Goal: Navigation & Orientation: Find specific page/section

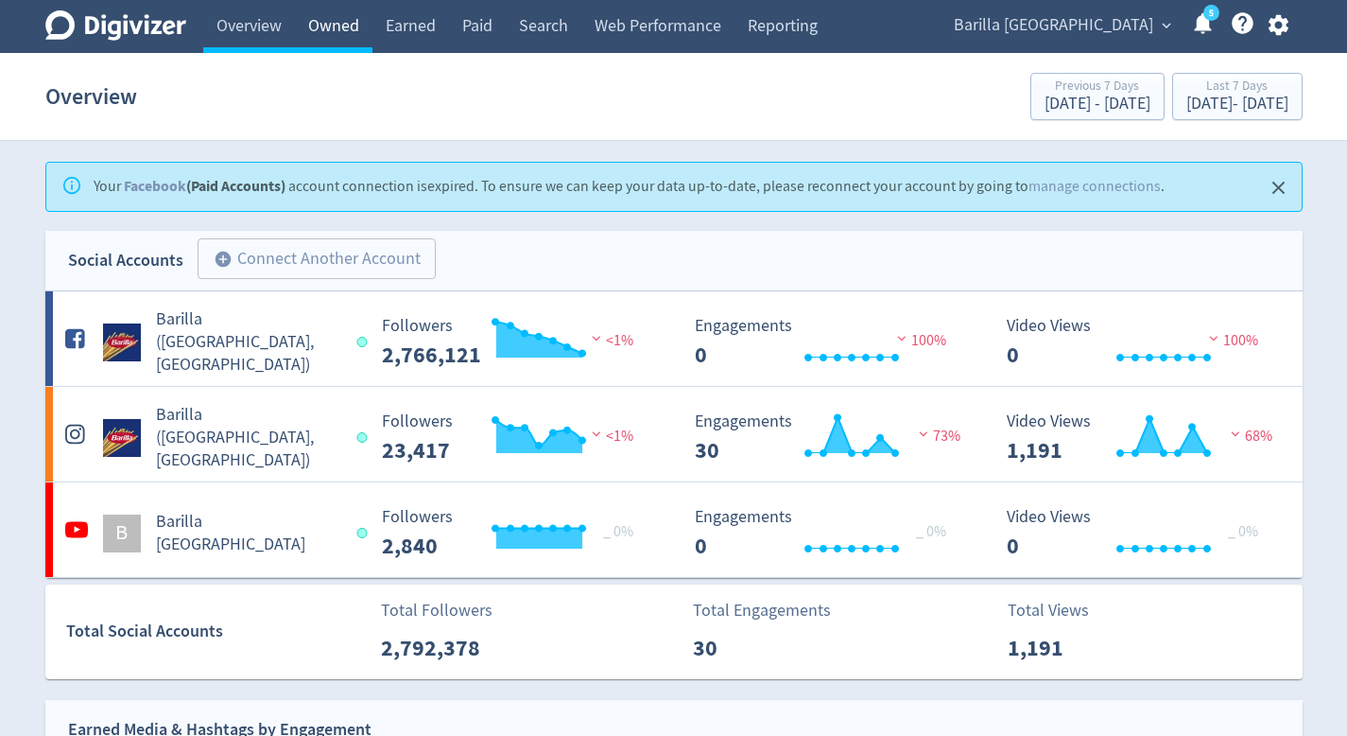
click at [327, 23] on link "Owned" at bounding box center [334, 26] width 78 height 53
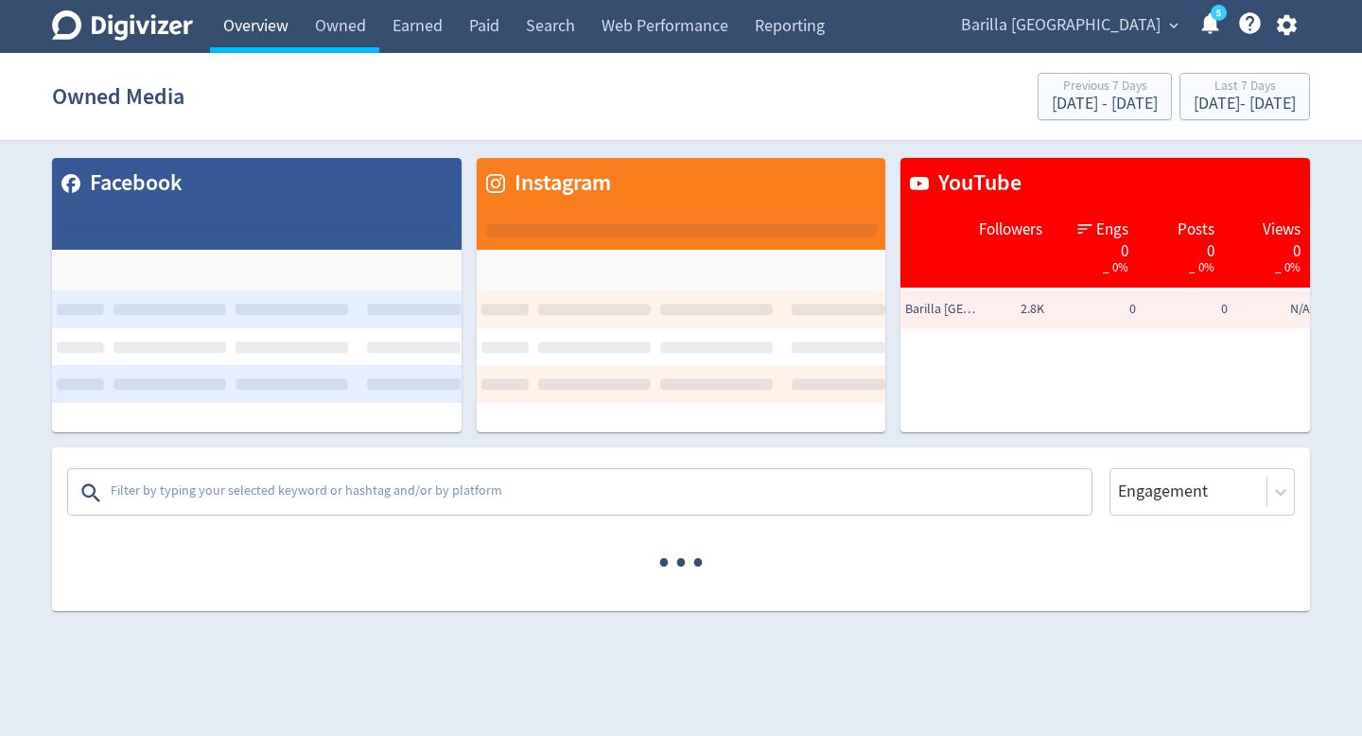
click at [286, 30] on link "Overview" at bounding box center [256, 26] width 92 height 53
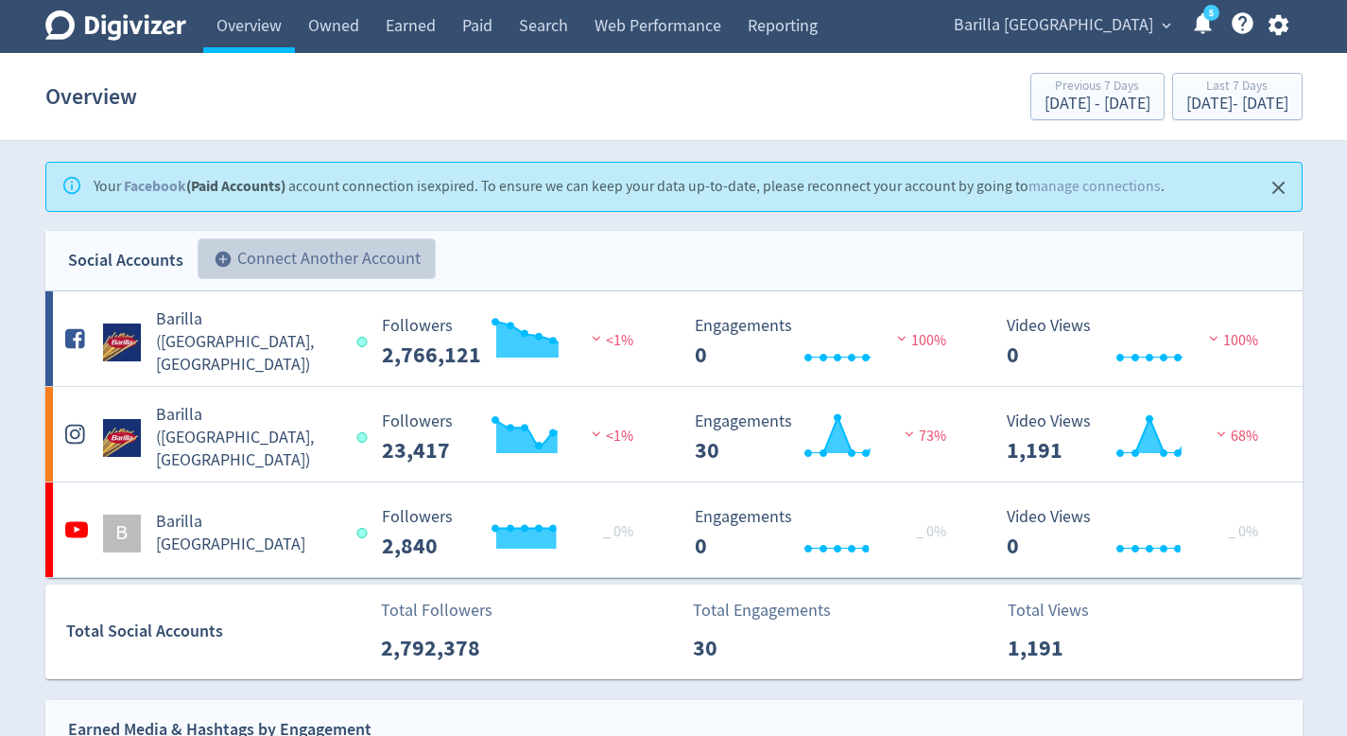
click at [348, 269] on button "add_circle Connect Another Account" at bounding box center [317, 259] width 238 height 42
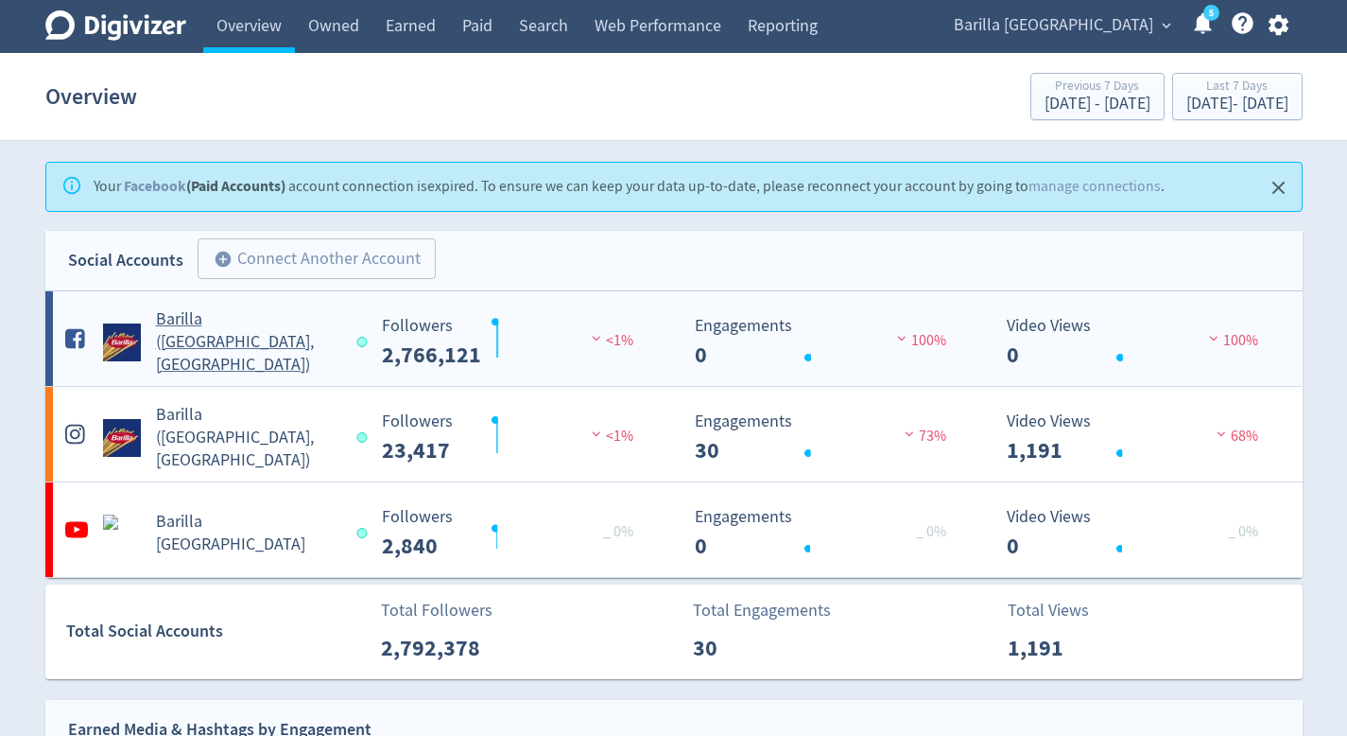
click at [324, 308] on div "Barilla ([GEOGRAPHIC_DATA], [GEOGRAPHIC_DATA])" at bounding box center [209, 334] width 313 height 83
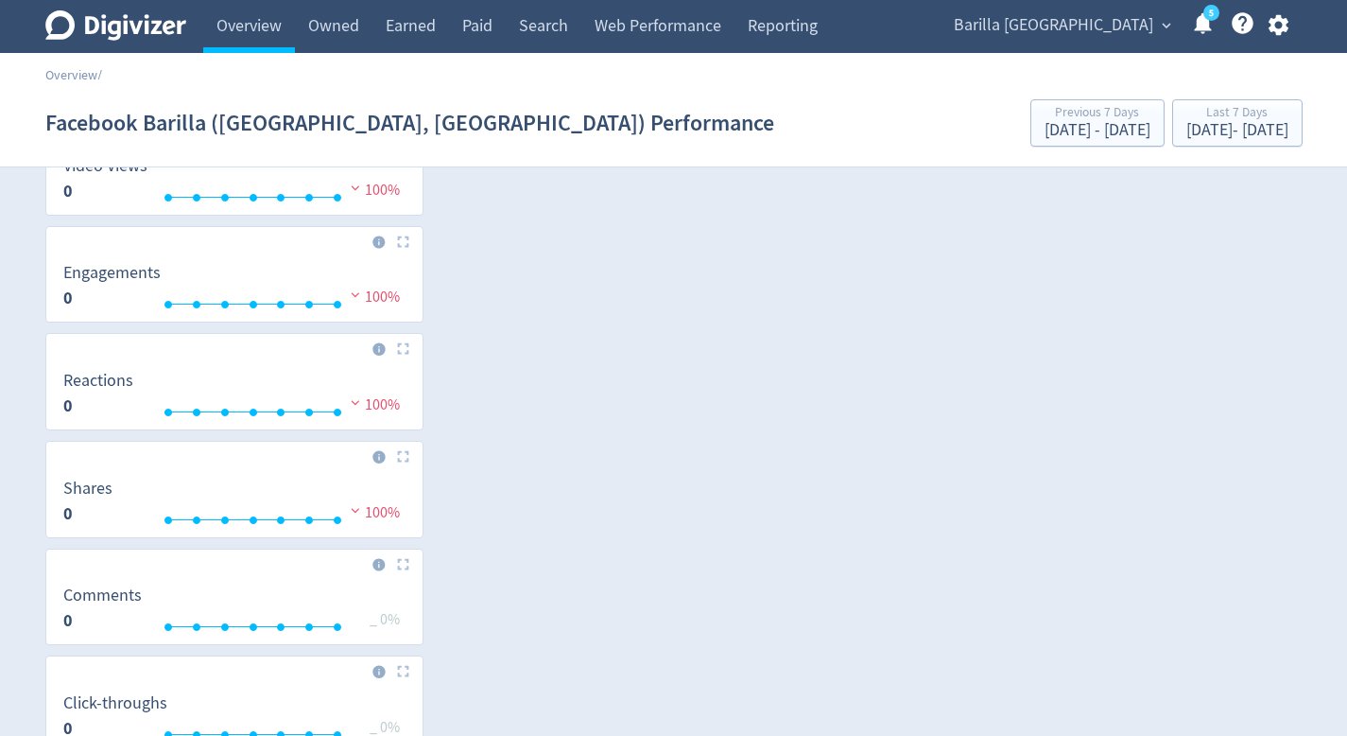
scroll to position [555, 0]
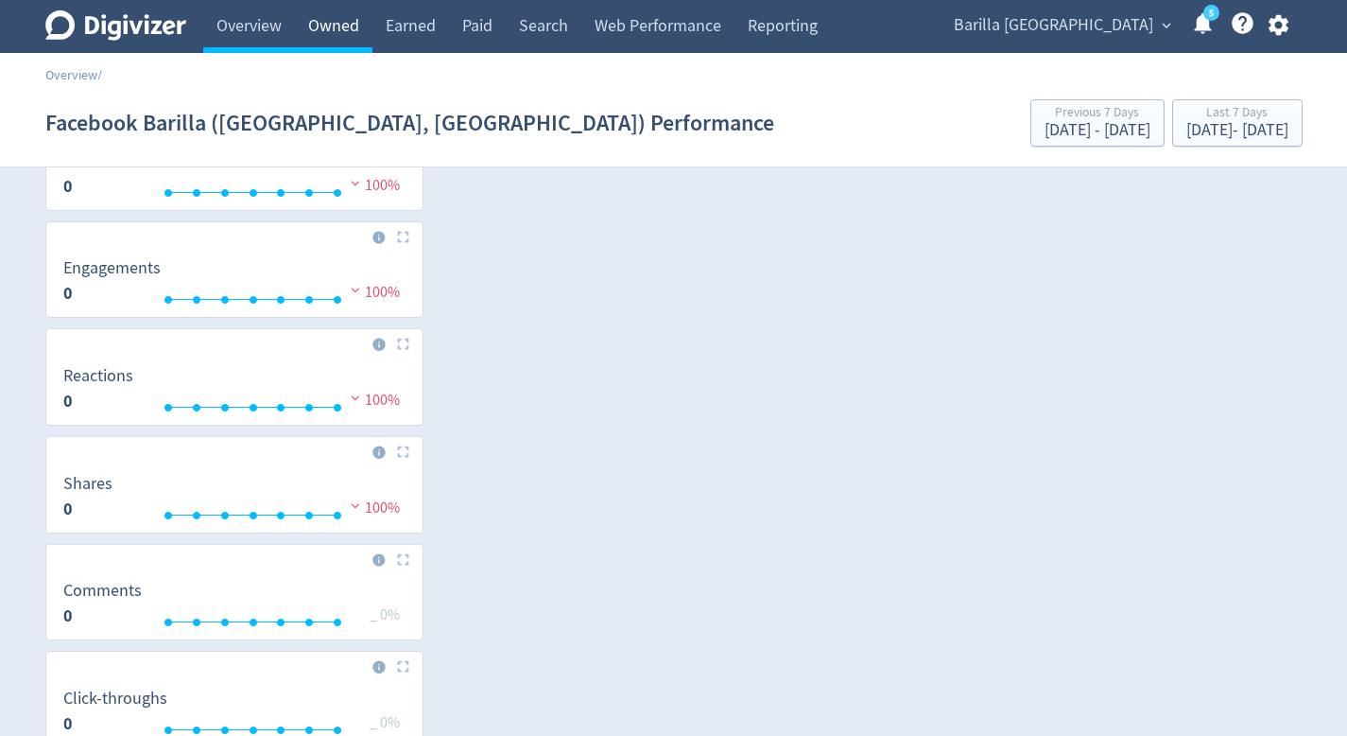
click at [337, 26] on link "Owned" at bounding box center [334, 26] width 78 height 53
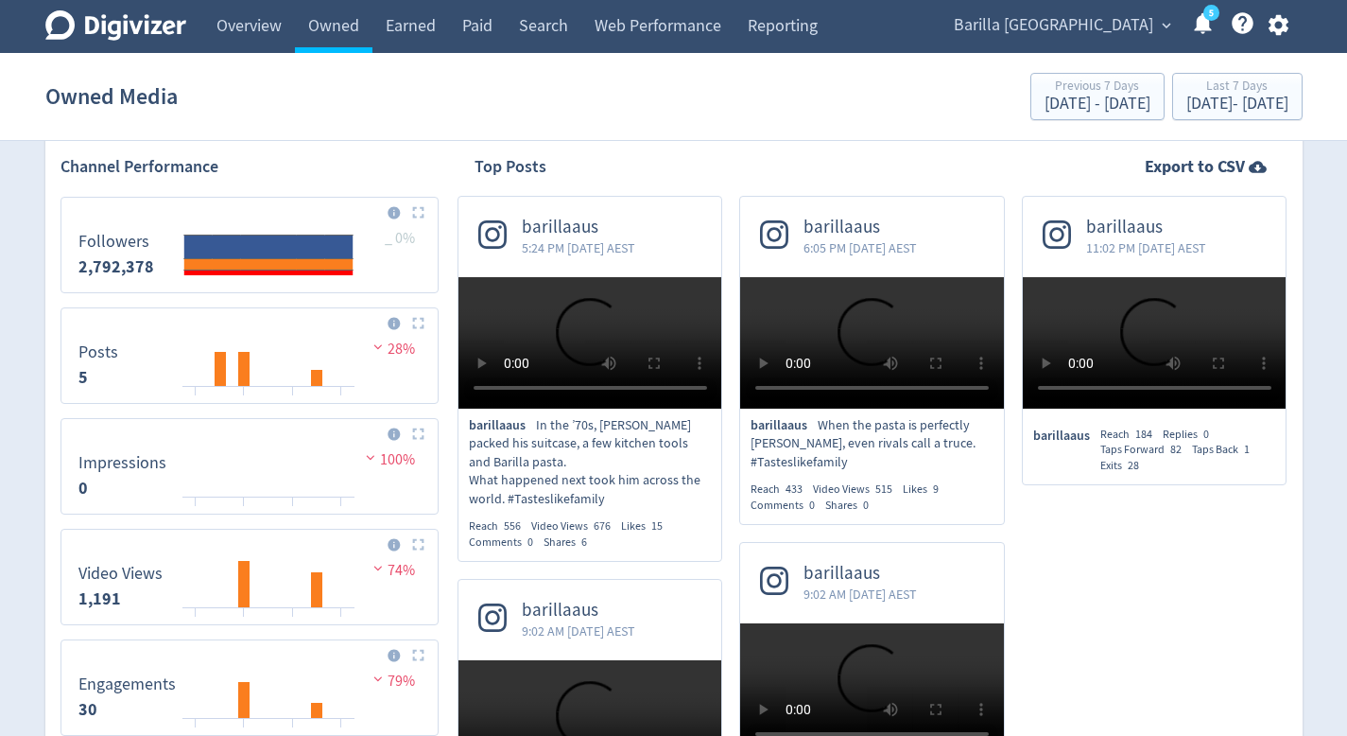
scroll to position [374, 0]
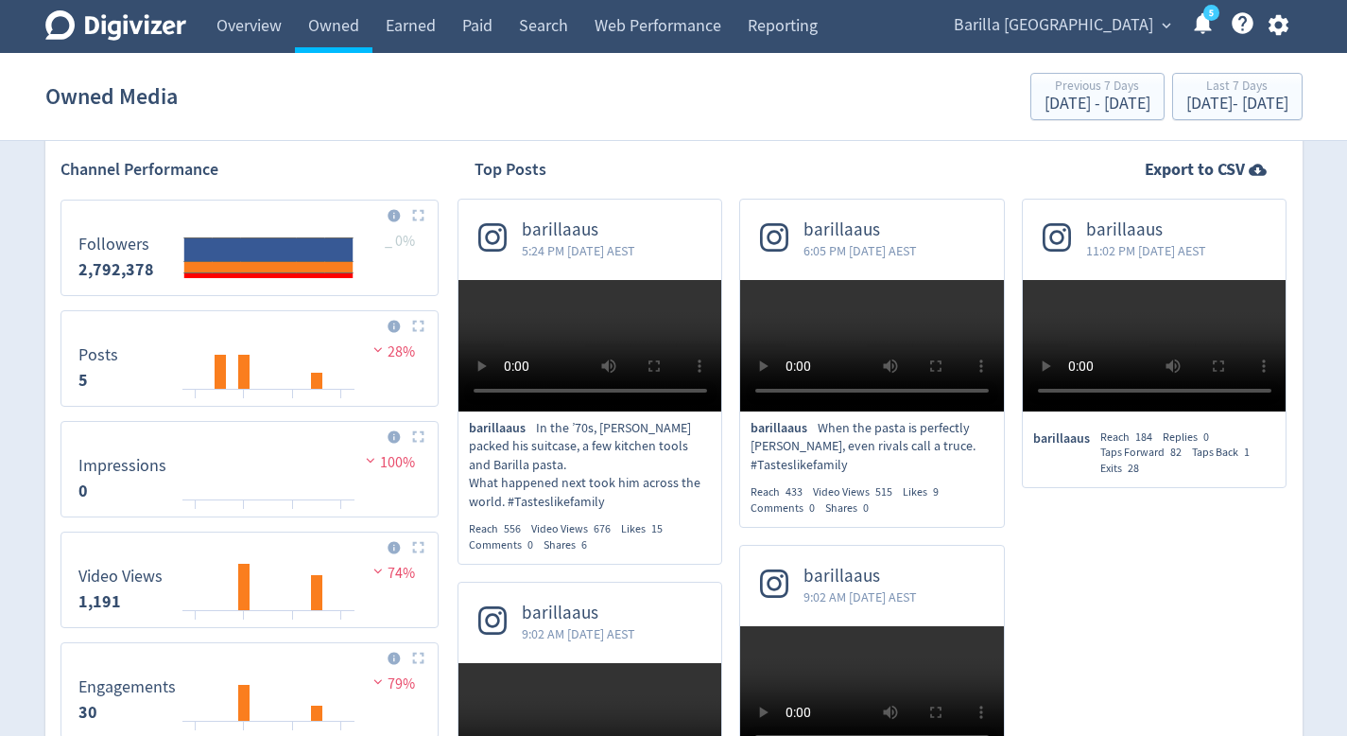
click at [1131, 40] on div "Barilla Australia expand_more 5 Help Center - Searchable support on using Digiv…" at bounding box center [1118, 26] width 370 height 53
